Goal: Check status: Check status

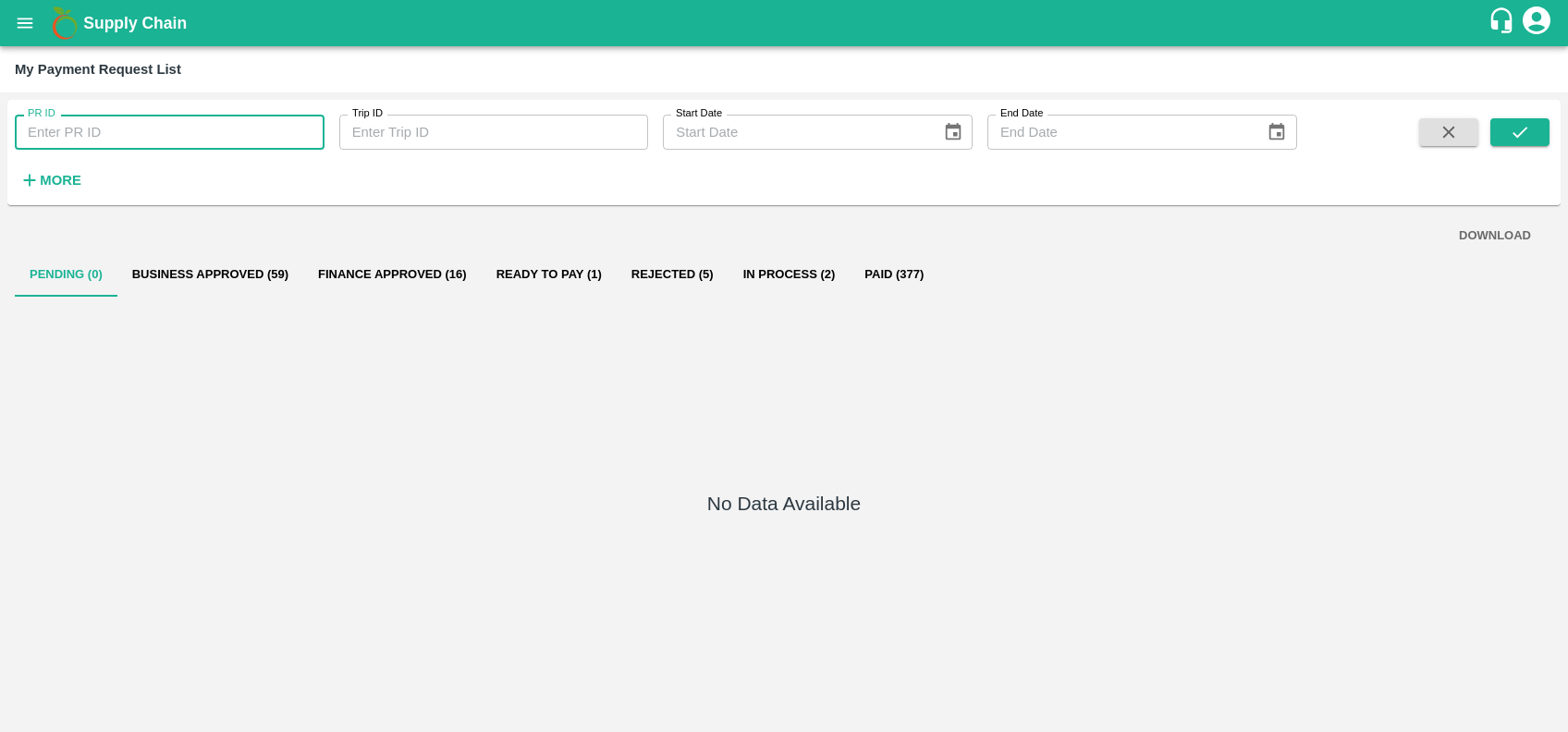
click at [130, 135] on input "PR ID" at bounding box center [170, 132] width 310 height 35
paste input "220810"
type input "220810"
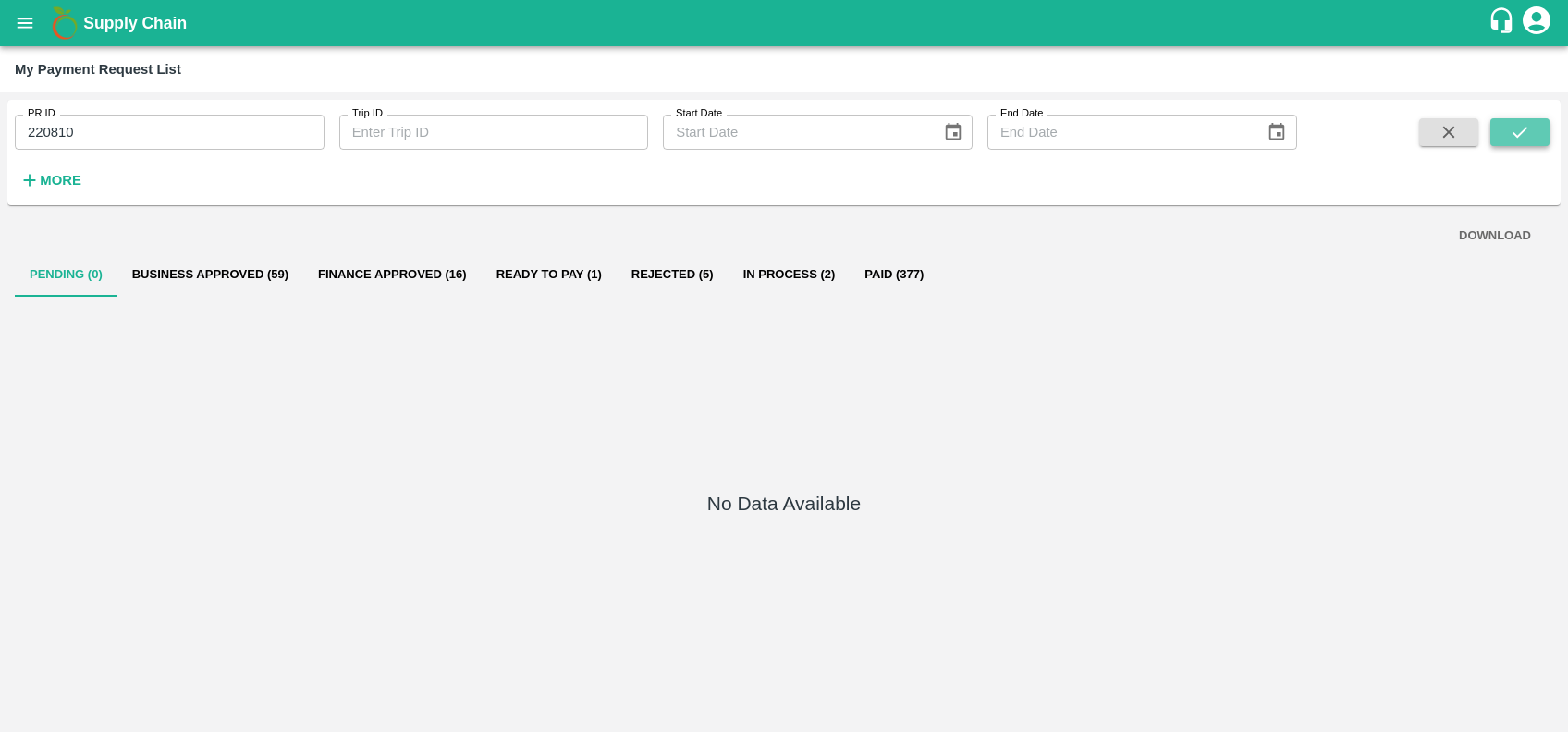
click at [1509, 137] on icon "submit" at bounding box center [1519, 132] width 21 height 21
click at [41, 179] on strong "More" at bounding box center [61, 180] width 42 height 15
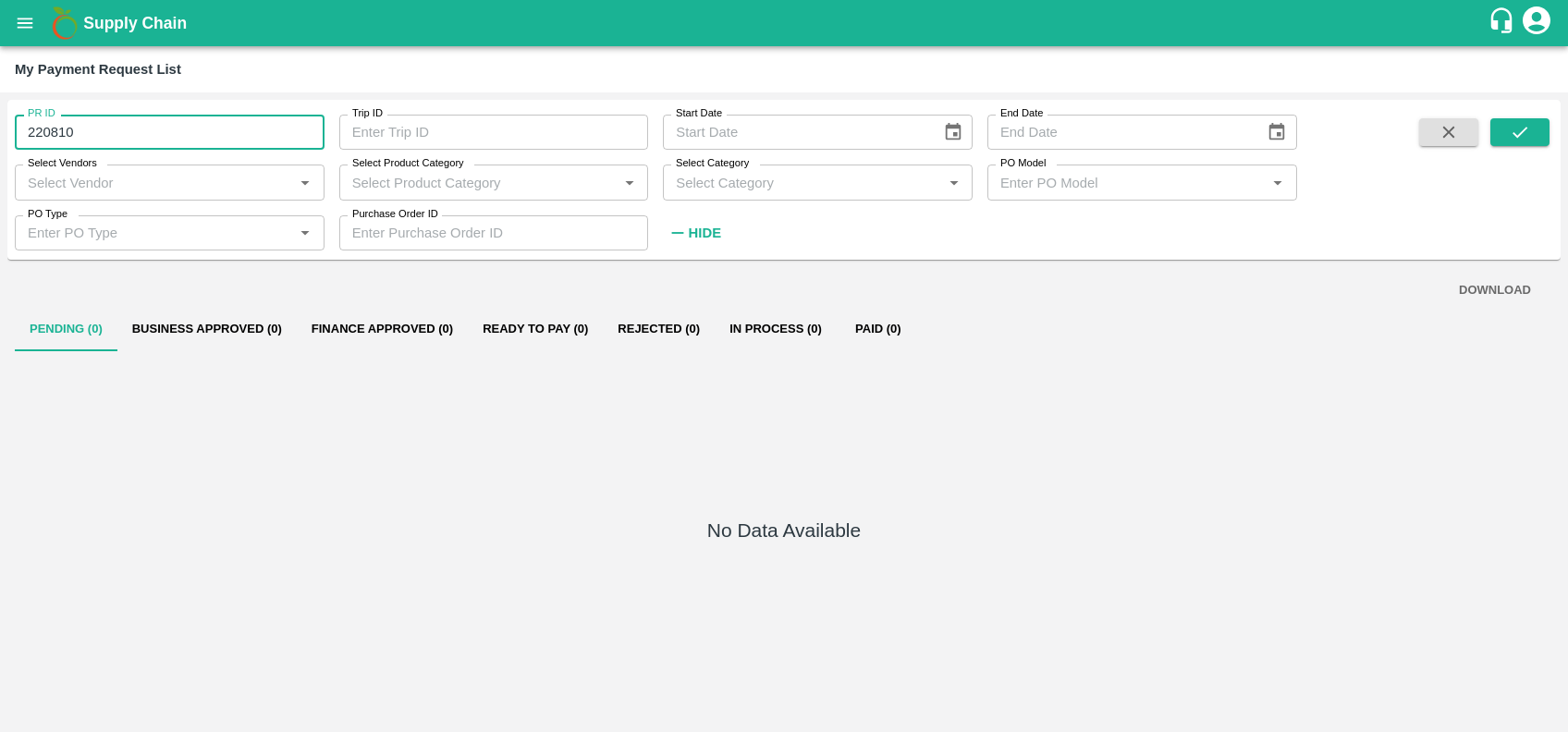
click at [229, 133] on input "220810" at bounding box center [170, 132] width 310 height 35
paste input "text"
type input "220788"
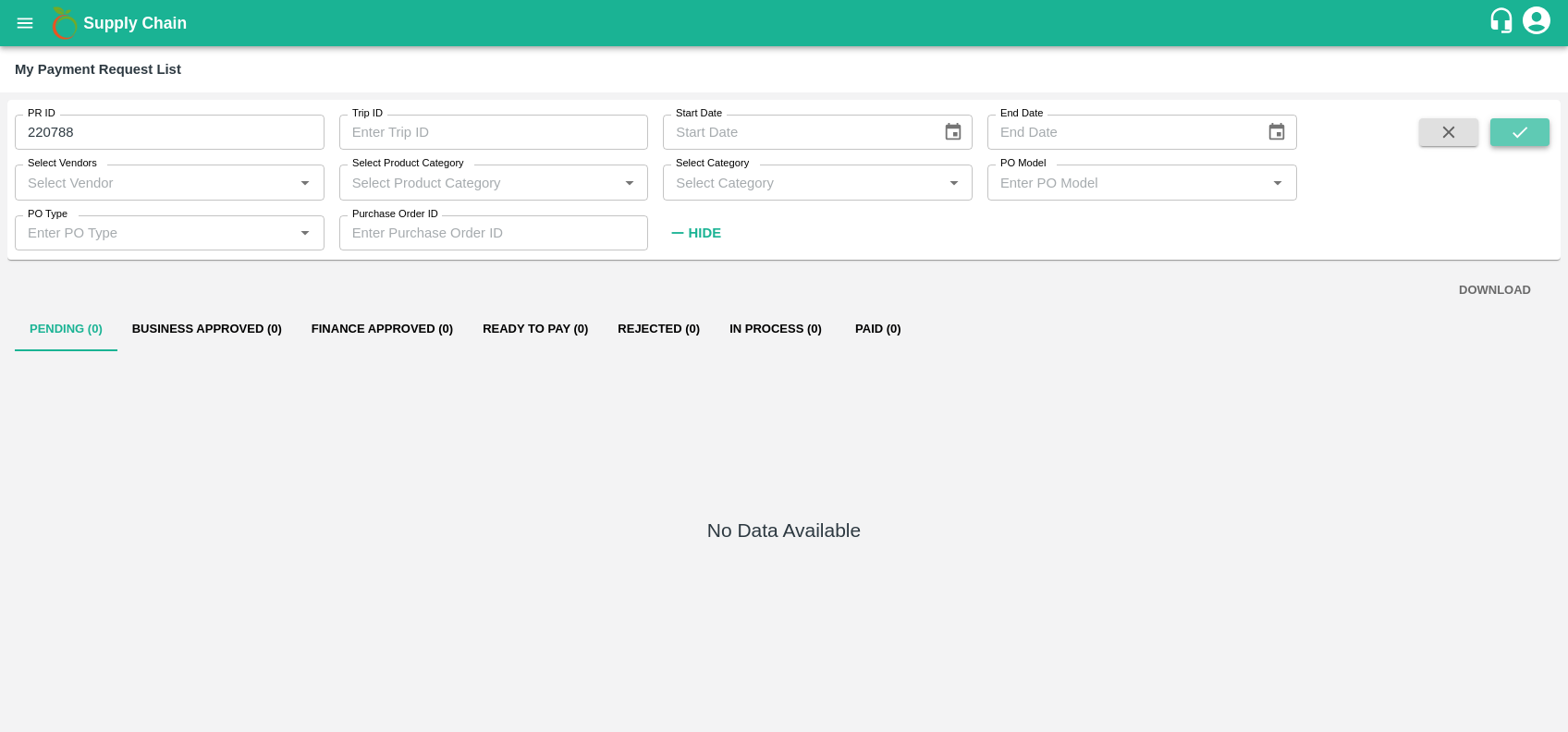
click at [1527, 125] on icon "submit" at bounding box center [1519, 132] width 21 height 21
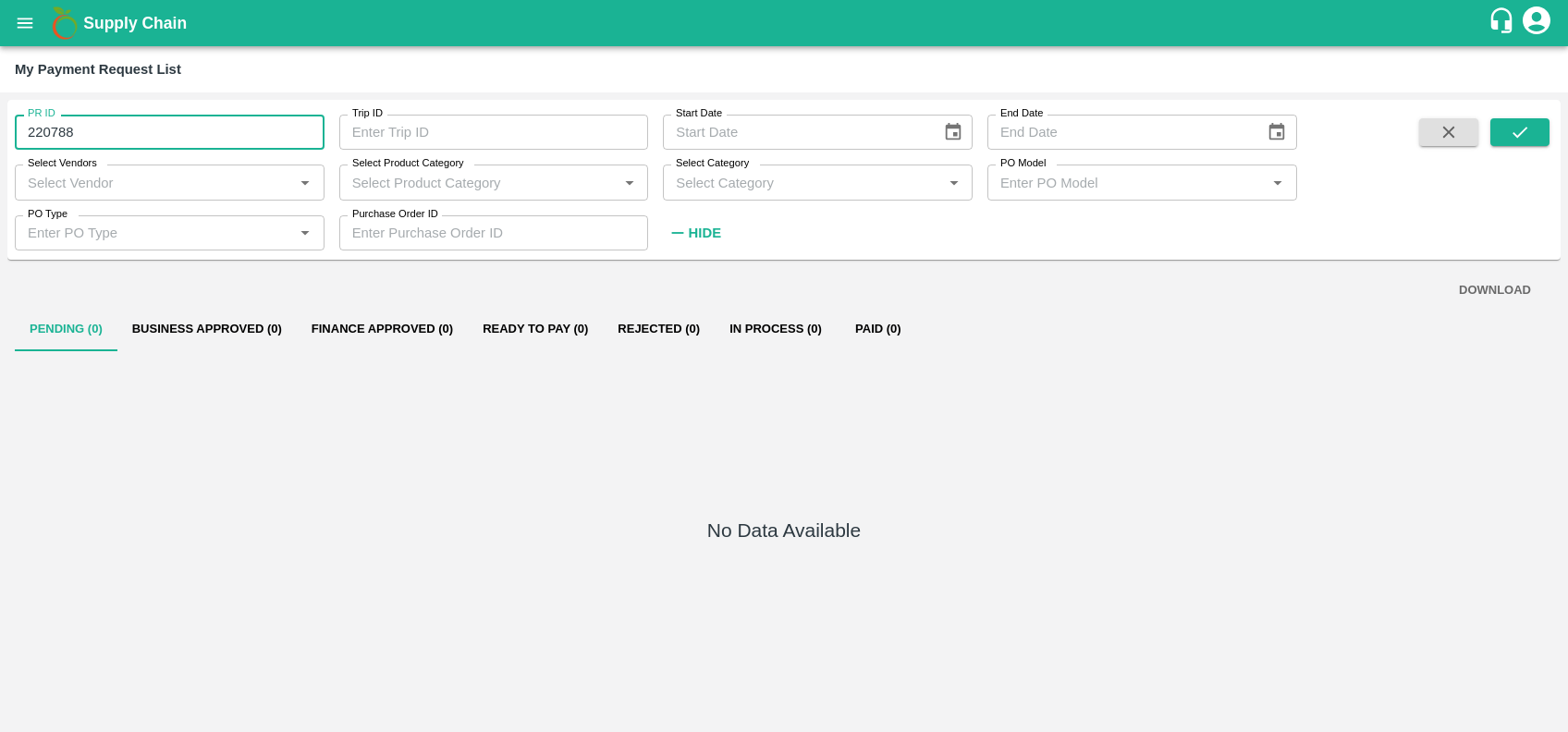
click at [219, 129] on input "220788" at bounding box center [170, 132] width 310 height 35
paste input "text"
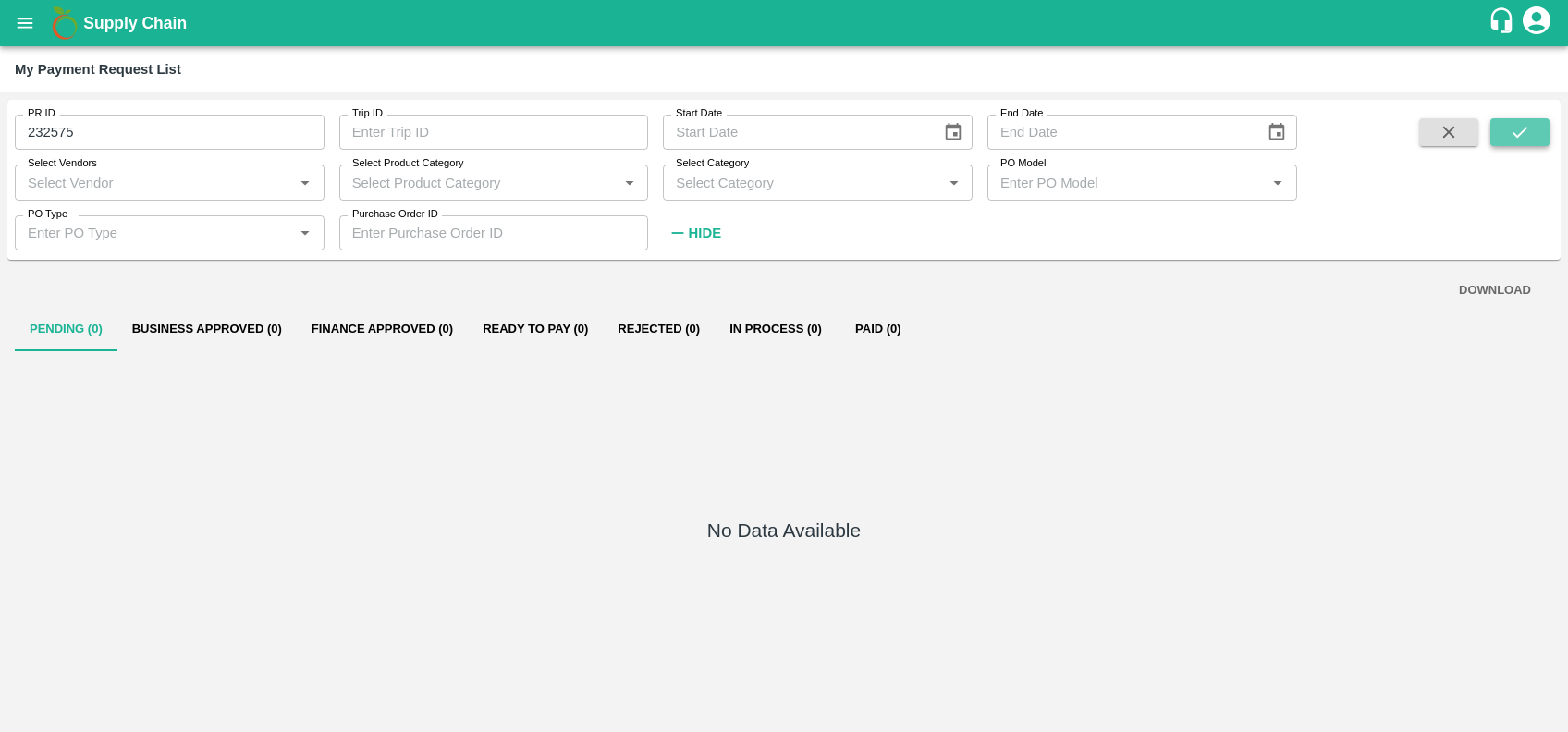
click at [1512, 133] on icon "submit" at bounding box center [1519, 132] width 21 height 21
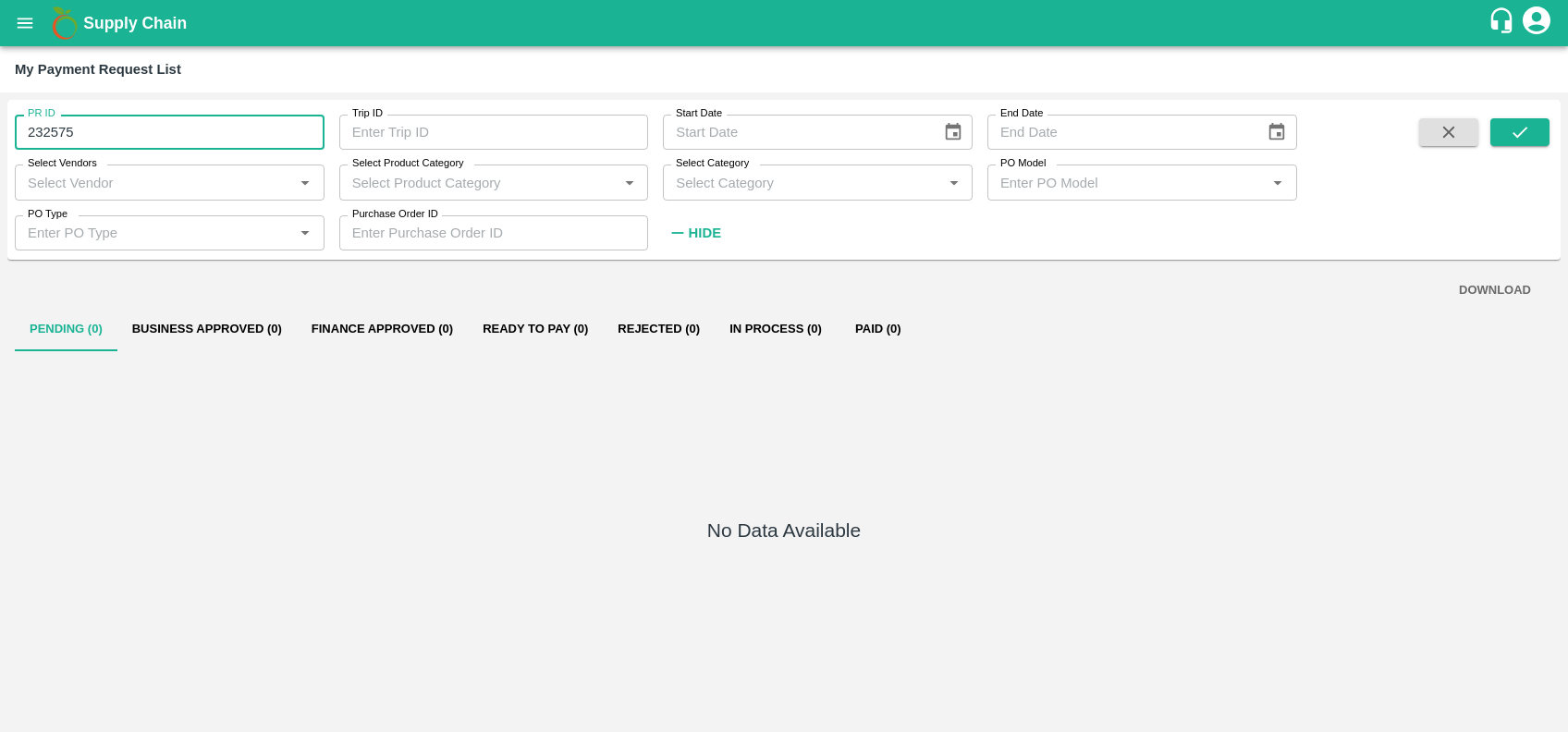
click at [272, 135] on input "232575" at bounding box center [170, 132] width 310 height 35
paste input "text"
type input "232574"
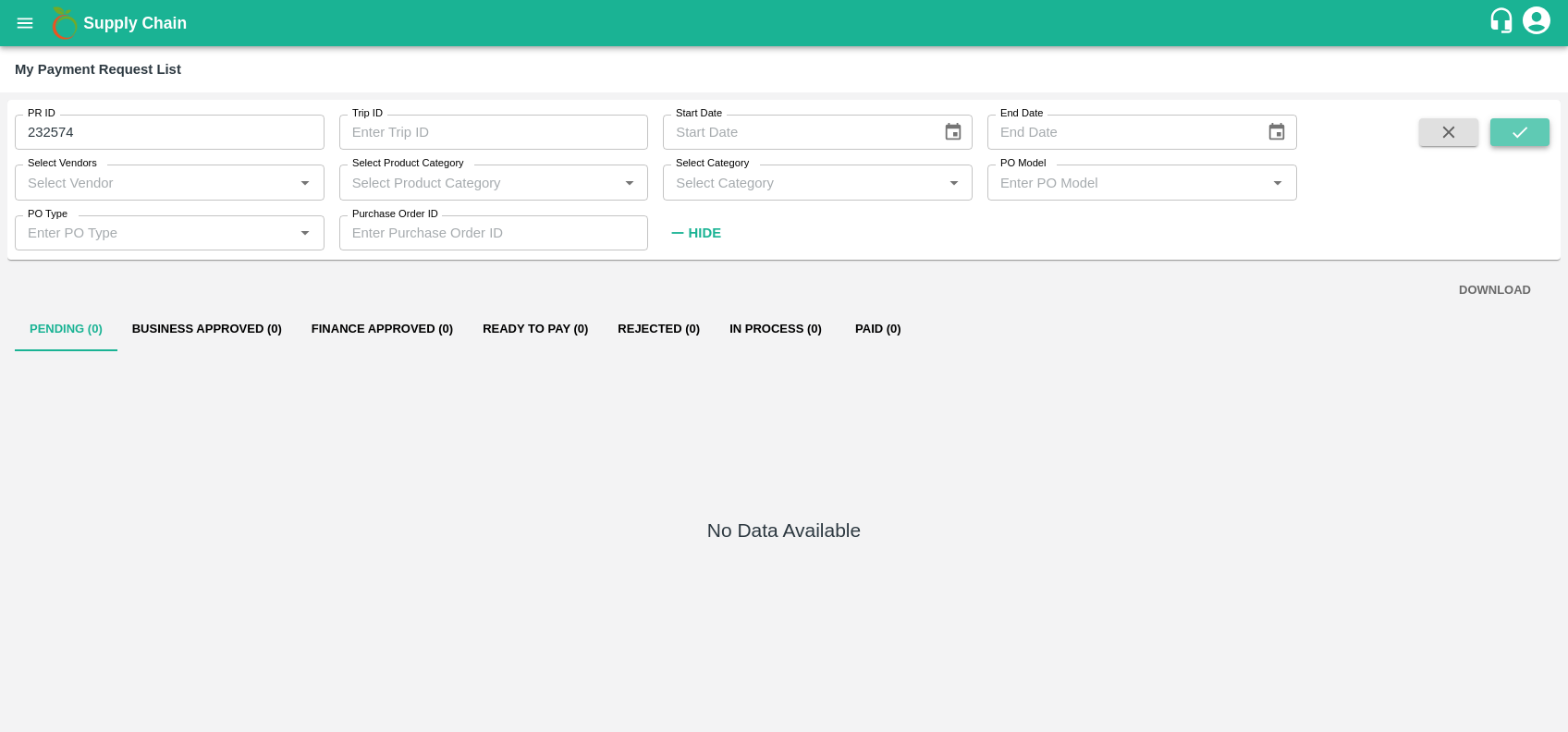
click at [1538, 124] on button "submit" at bounding box center [1519, 132] width 59 height 28
